Goal: Information Seeking & Learning: Learn about a topic

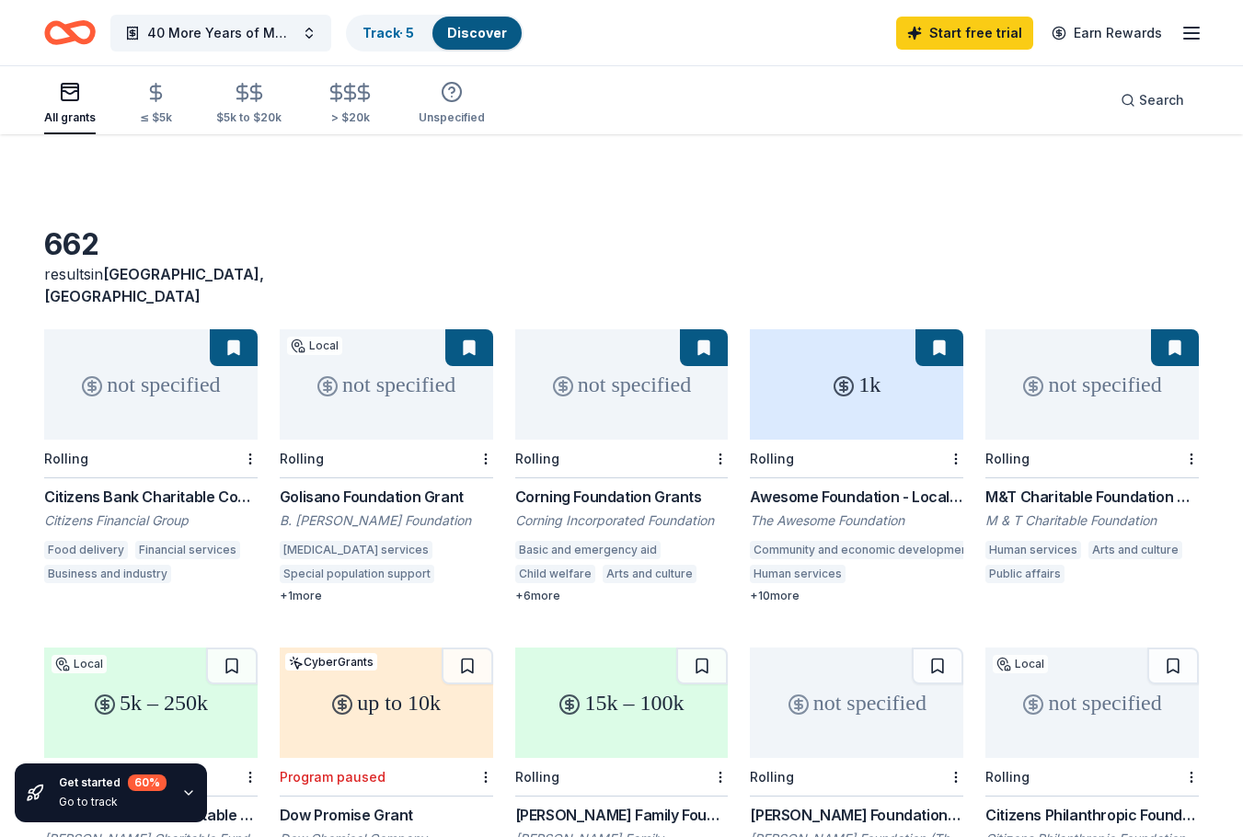
scroll to position [697, 0]
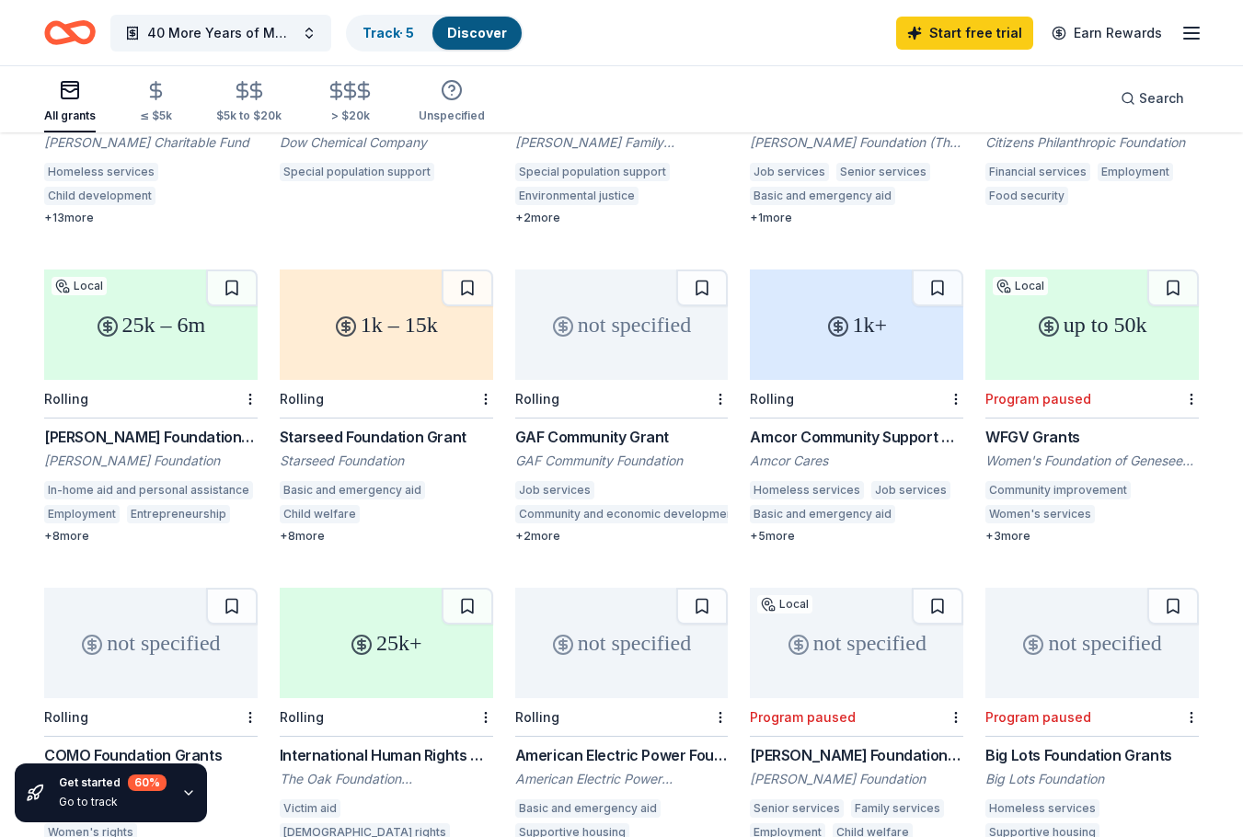
click at [843, 316] on icon at bounding box center [838, 327] width 22 height 22
click at [587, 629] on div "not specified" at bounding box center [621, 643] width 213 height 110
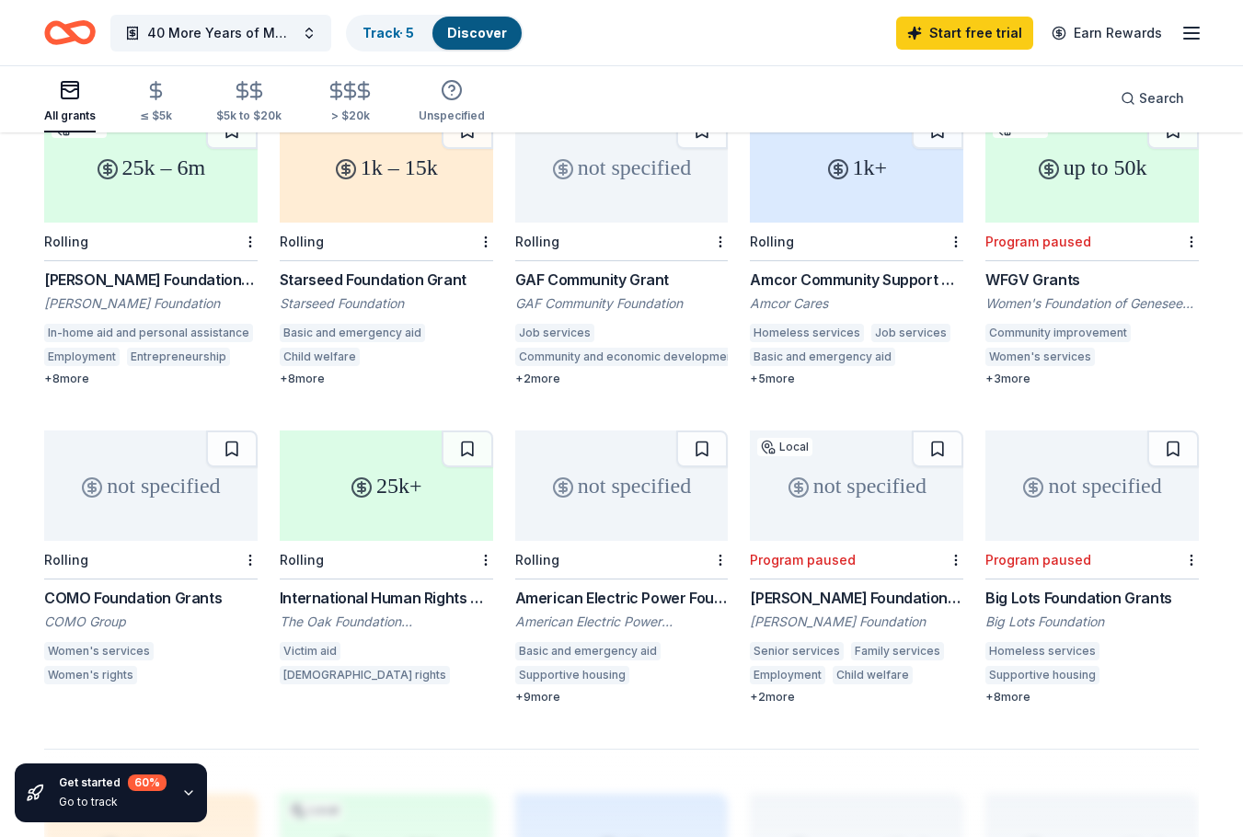
scroll to position [925, 0]
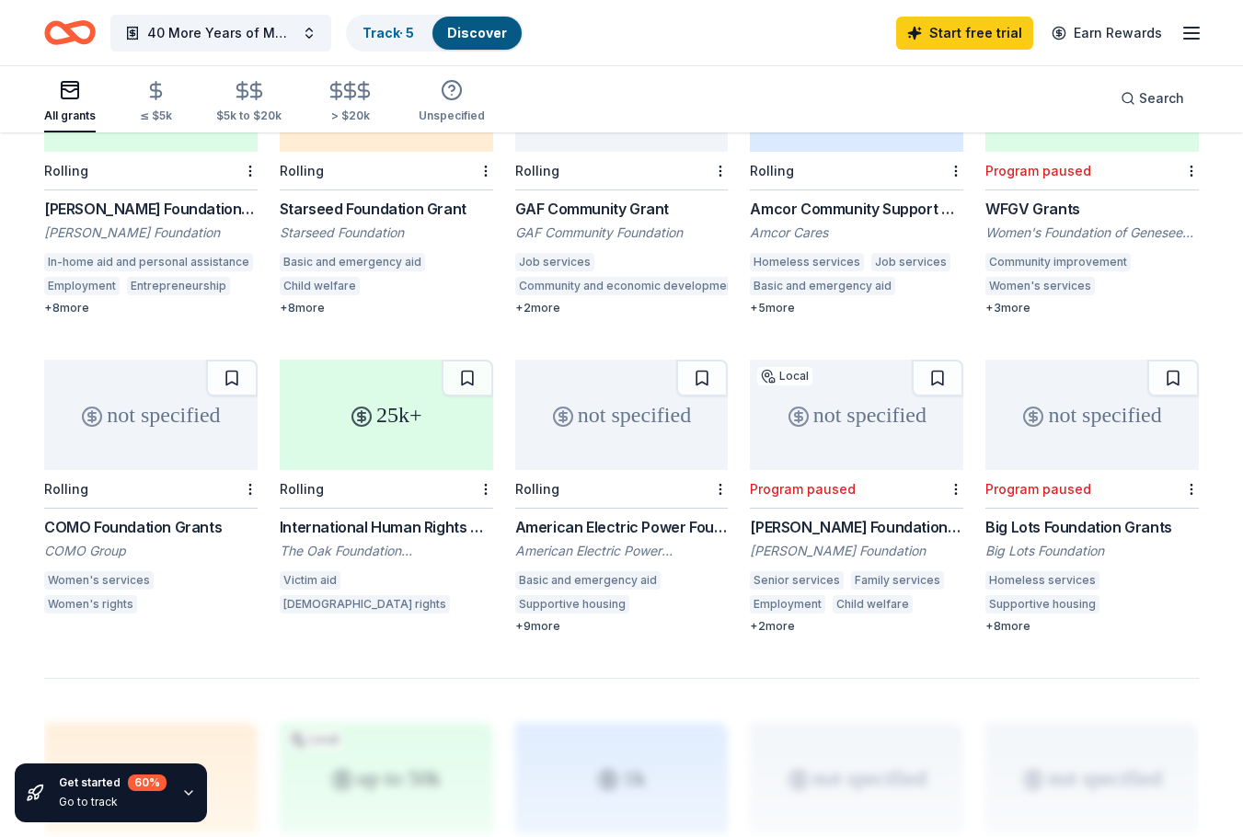
click at [392, 413] on div "25k+" at bounding box center [386, 415] width 213 height 110
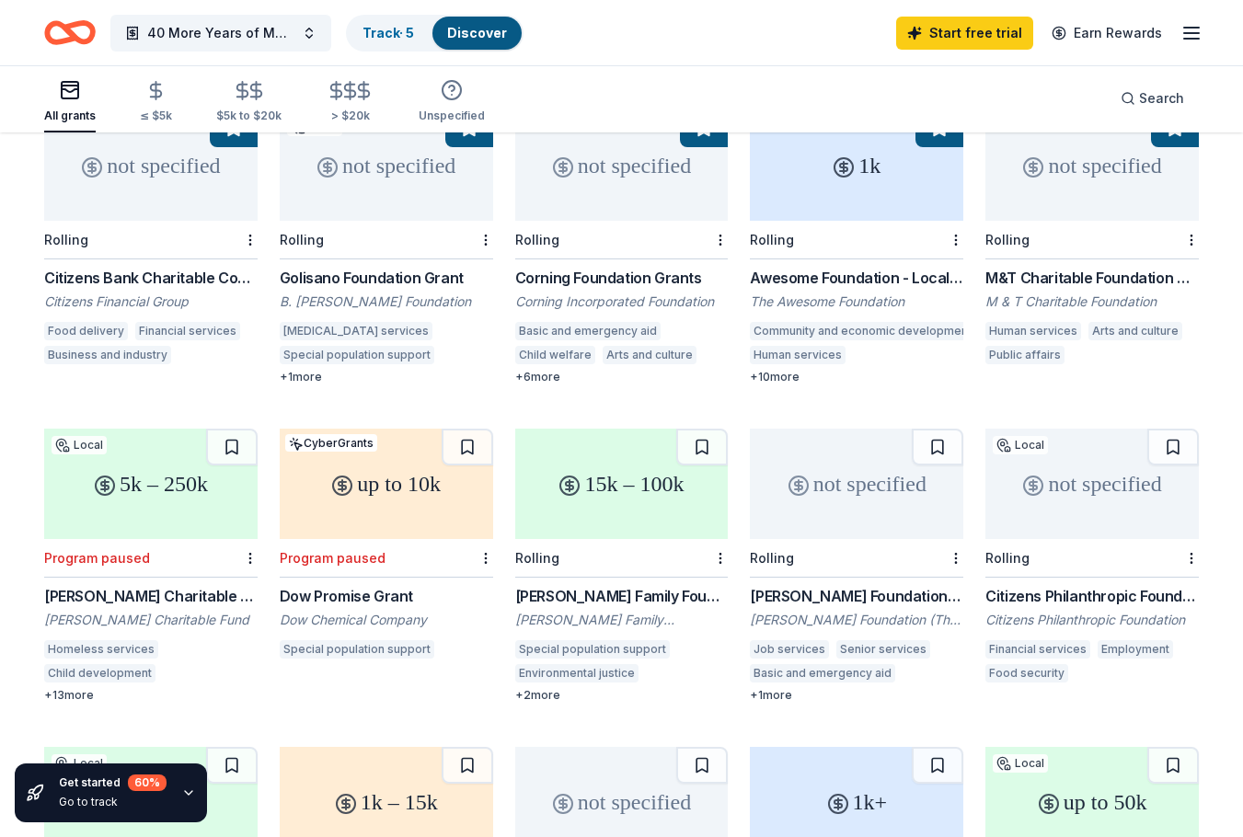
scroll to position [0, 0]
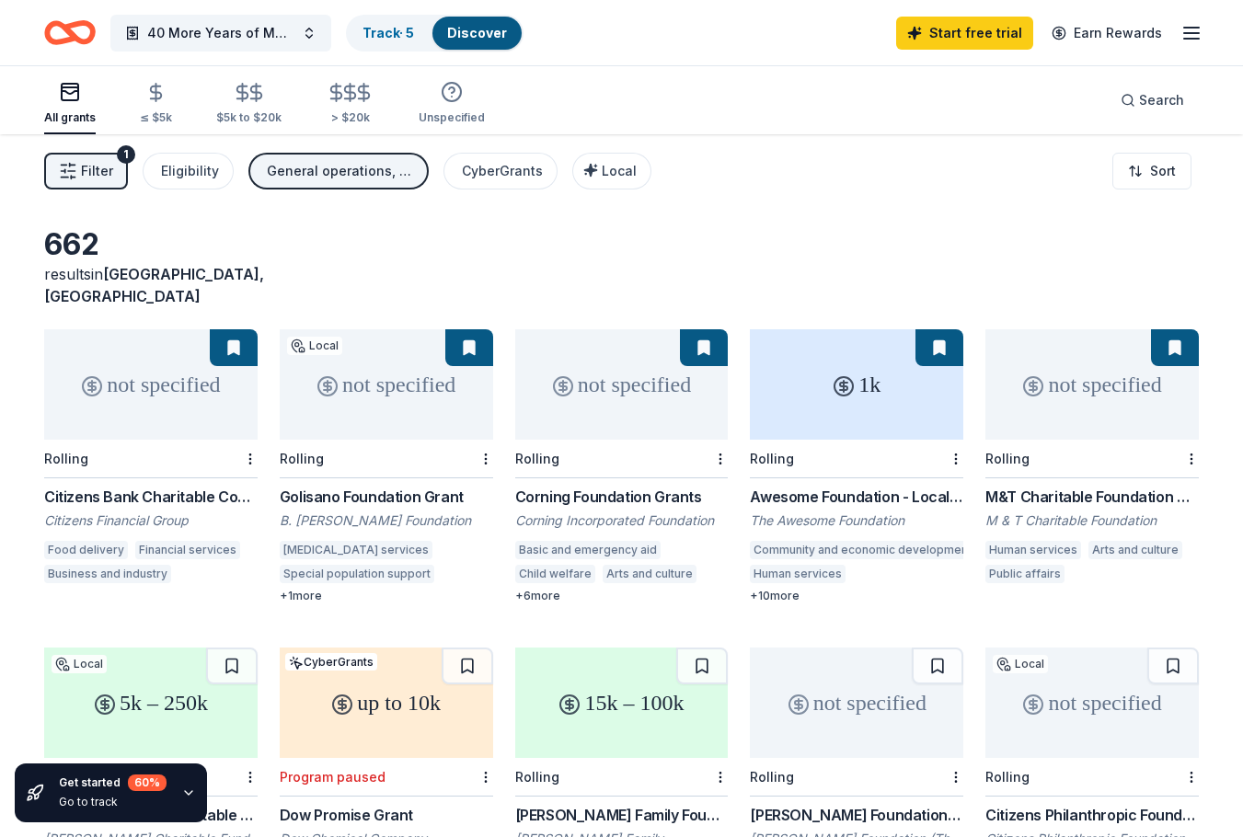
click at [389, 349] on div "not specified" at bounding box center [386, 384] width 213 height 110
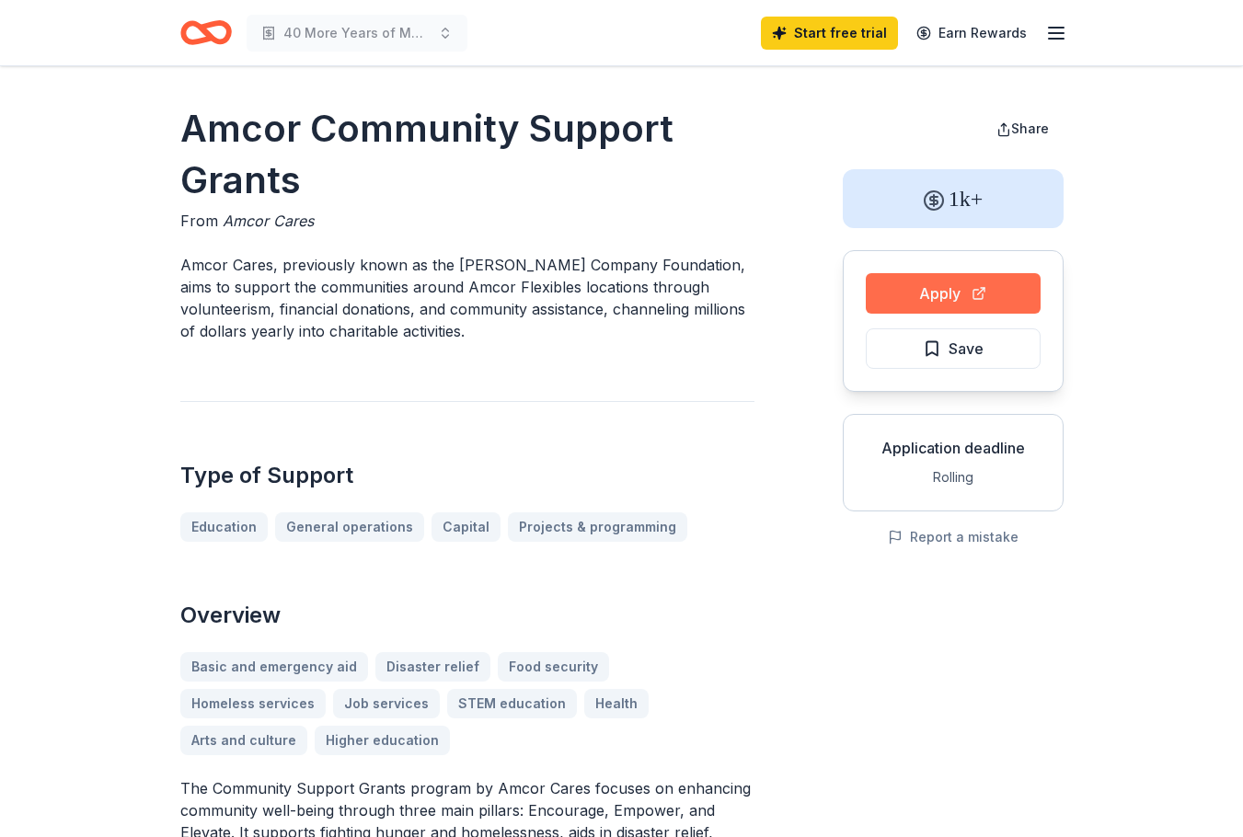
click at [911, 285] on button "Apply" at bounding box center [953, 293] width 175 height 40
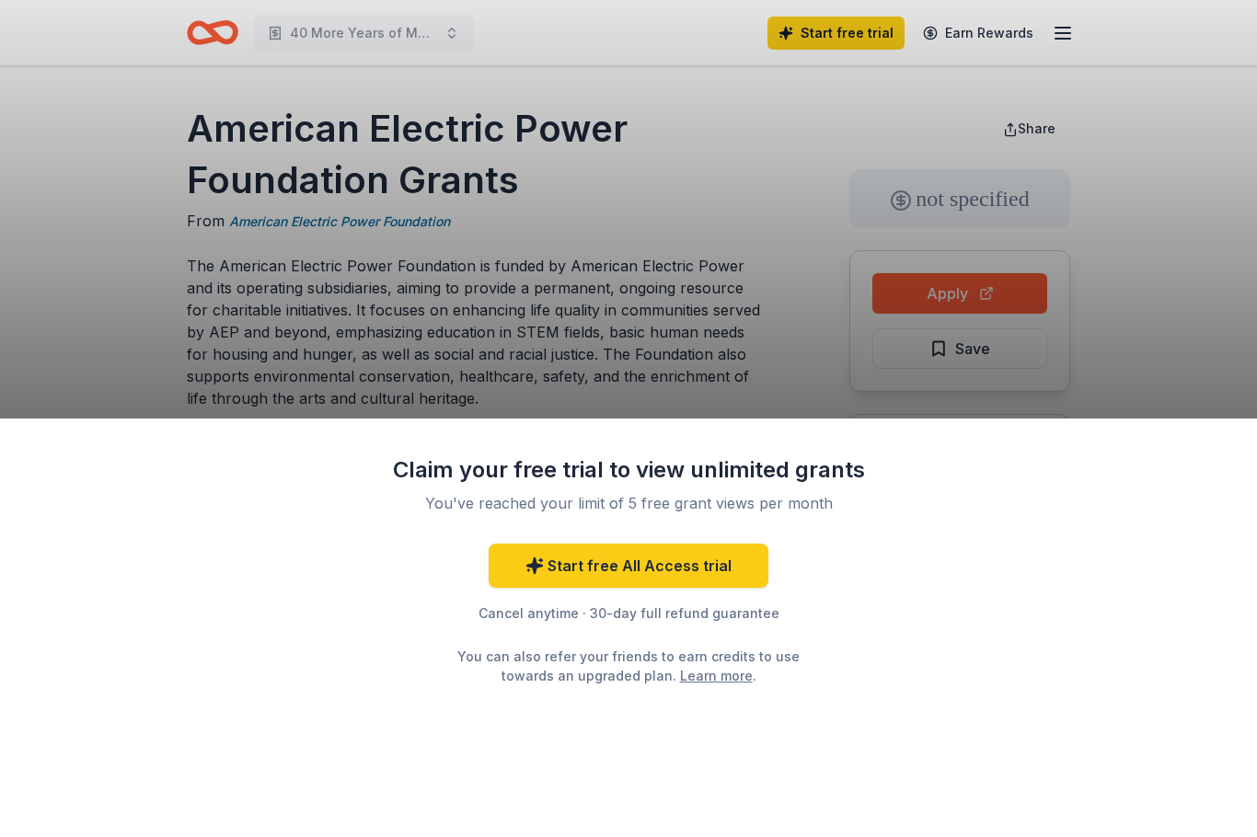
click at [597, 355] on div "Claim your free trial to view unlimited grants You've reached your limit of 5 f…" at bounding box center [628, 418] width 1257 height 837
drag, startPoint x: 472, startPoint y: 222, endPoint x: 215, endPoint y: 220, distance: 256.7
click at [215, 220] on div "Claim your free trial to view unlimited grants You've reached your limit of 5 f…" at bounding box center [628, 418] width 1257 height 837
